Goal: Task Accomplishment & Management: Use online tool/utility

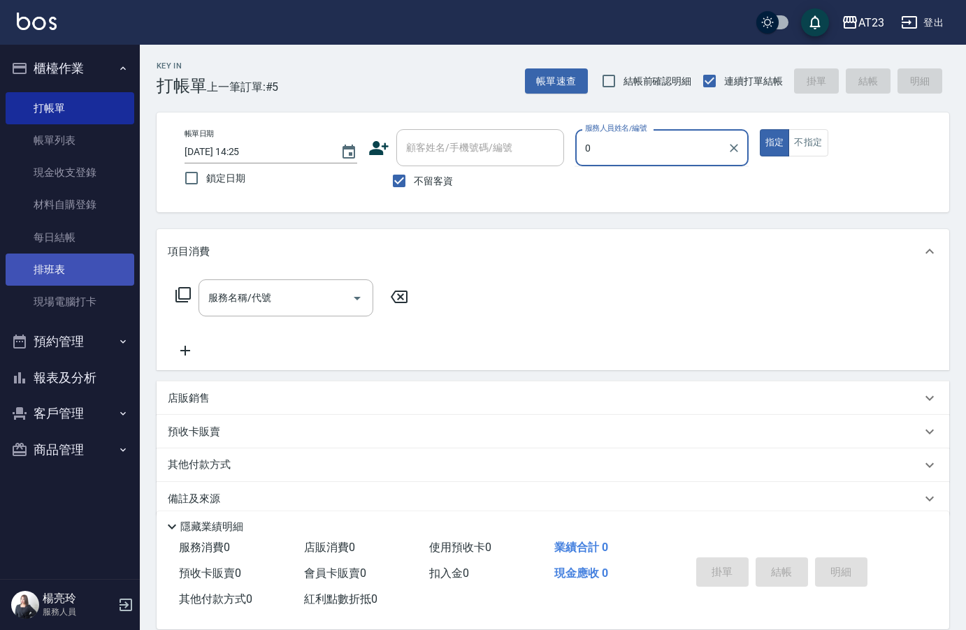
type input "0"
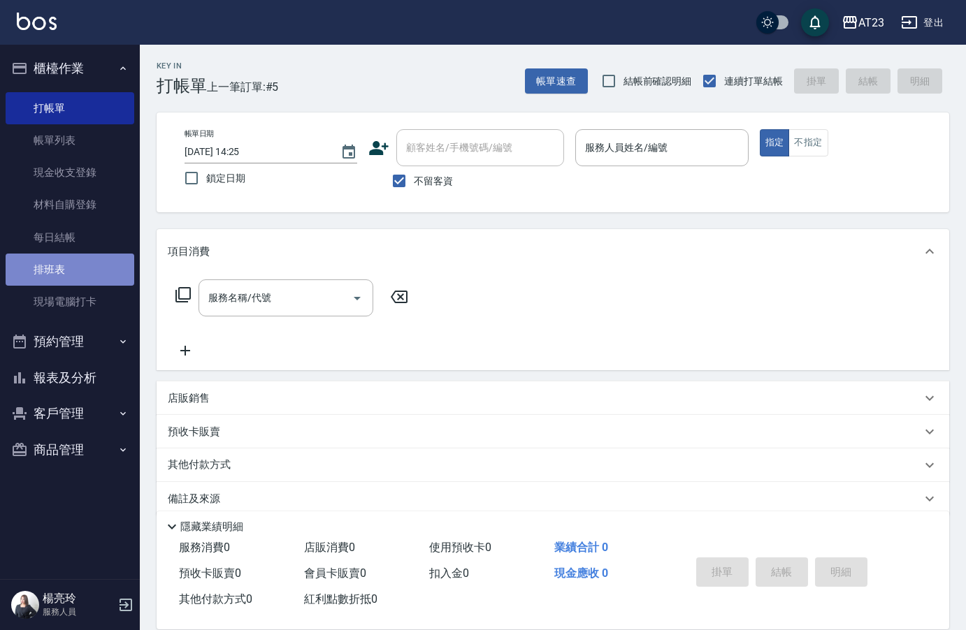
click at [53, 267] on link "排班表" at bounding box center [70, 270] width 129 height 32
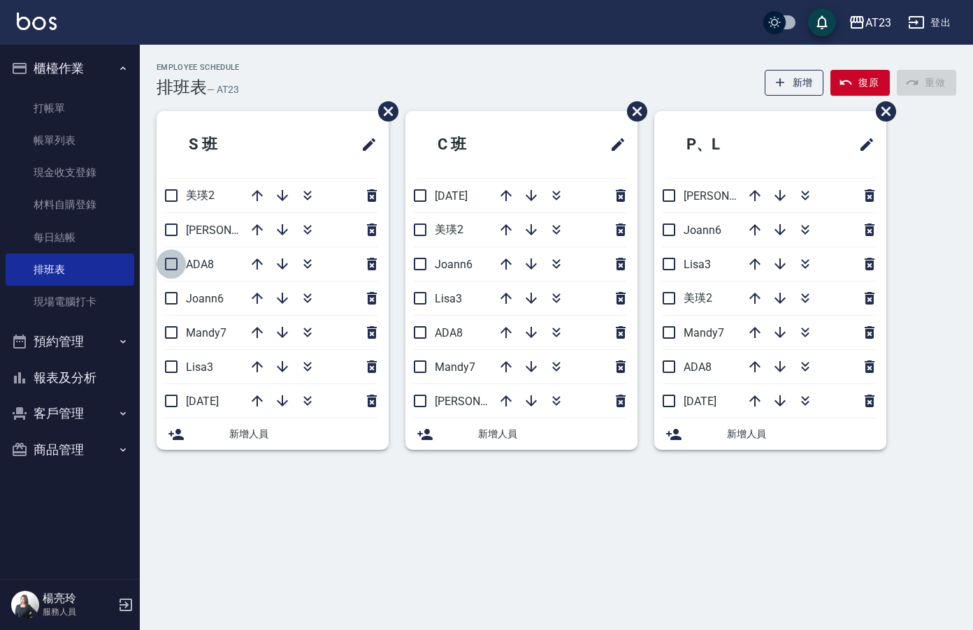
click at [168, 264] on input "checkbox" at bounding box center [171, 264] width 29 height 29
checkbox input "true"
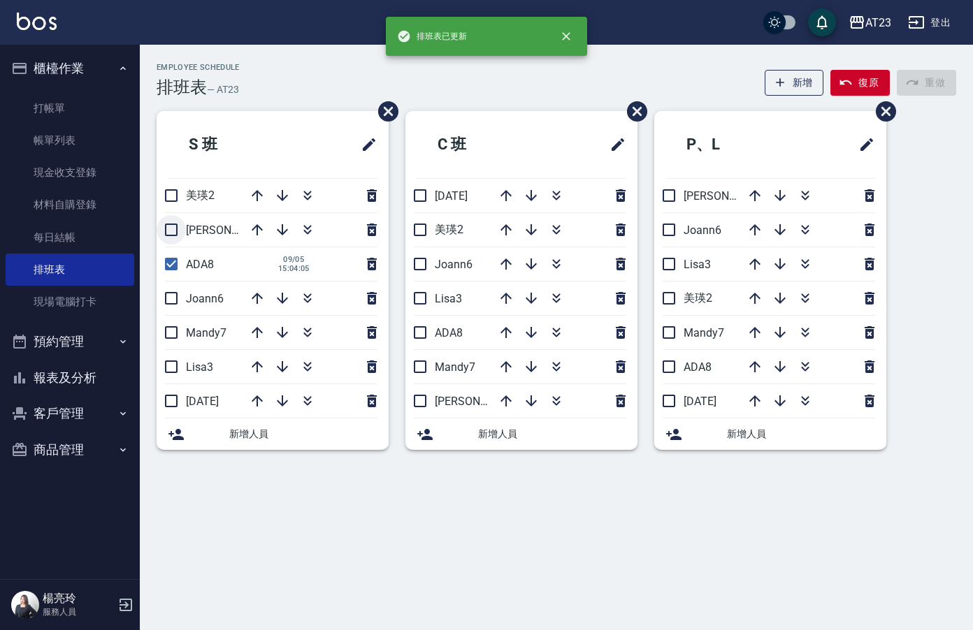
click at [166, 228] on input "checkbox" at bounding box center [171, 229] width 29 height 29
click at [257, 194] on icon "button" at bounding box center [257, 195] width 11 height 11
click at [169, 231] on input "checkbox" at bounding box center [171, 229] width 29 height 29
checkbox input "false"
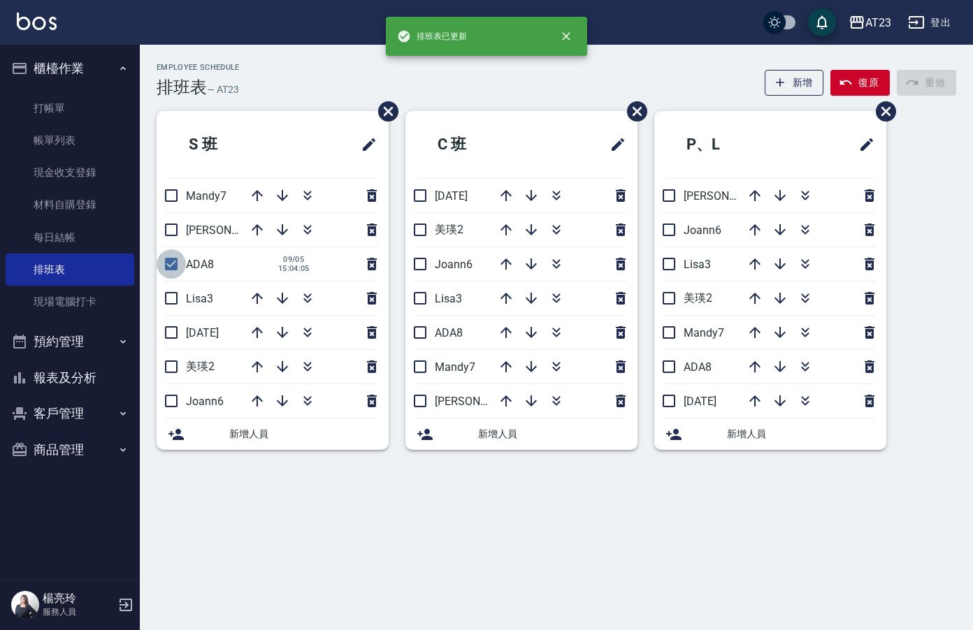
click at [173, 259] on input "checkbox" at bounding box center [171, 264] width 29 height 29
checkbox input "false"
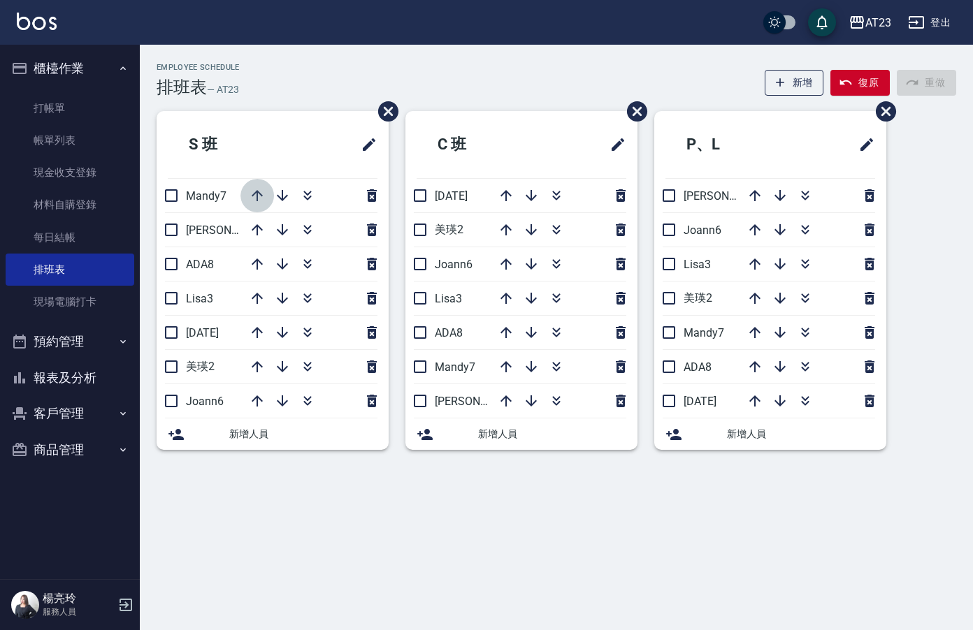
drag, startPoint x: 258, startPoint y: 196, endPoint x: 312, endPoint y: 146, distance: 73.7
click at [258, 196] on icon "button" at bounding box center [257, 195] width 11 height 11
